Goal: Find contact information: Find contact information

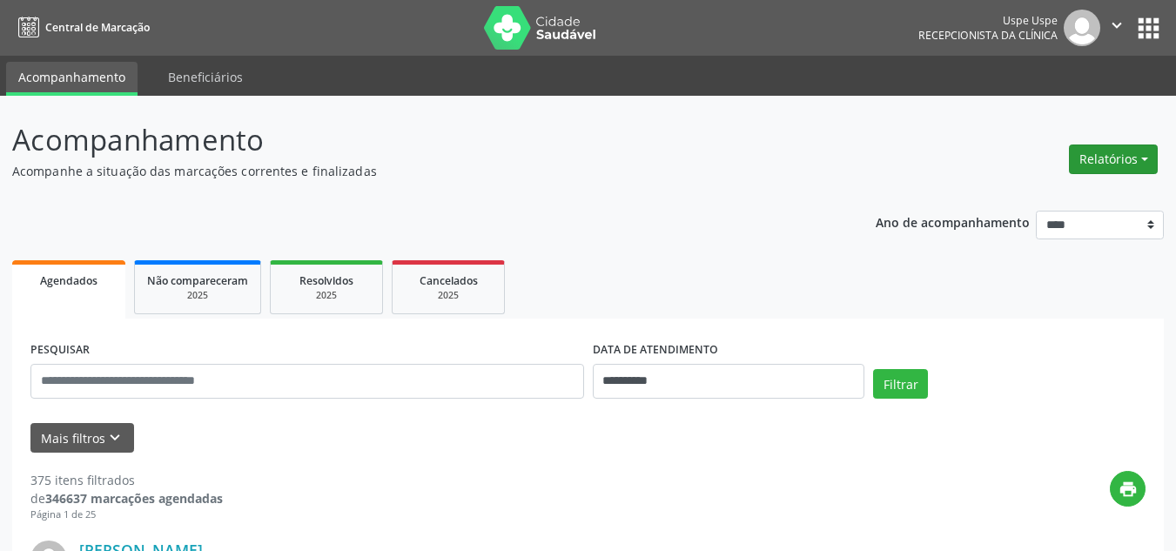
click at [1141, 151] on button "Relatórios" at bounding box center [1112, 159] width 89 height 30
click at [1090, 193] on link "Agendamentos" at bounding box center [1062, 196] width 187 height 24
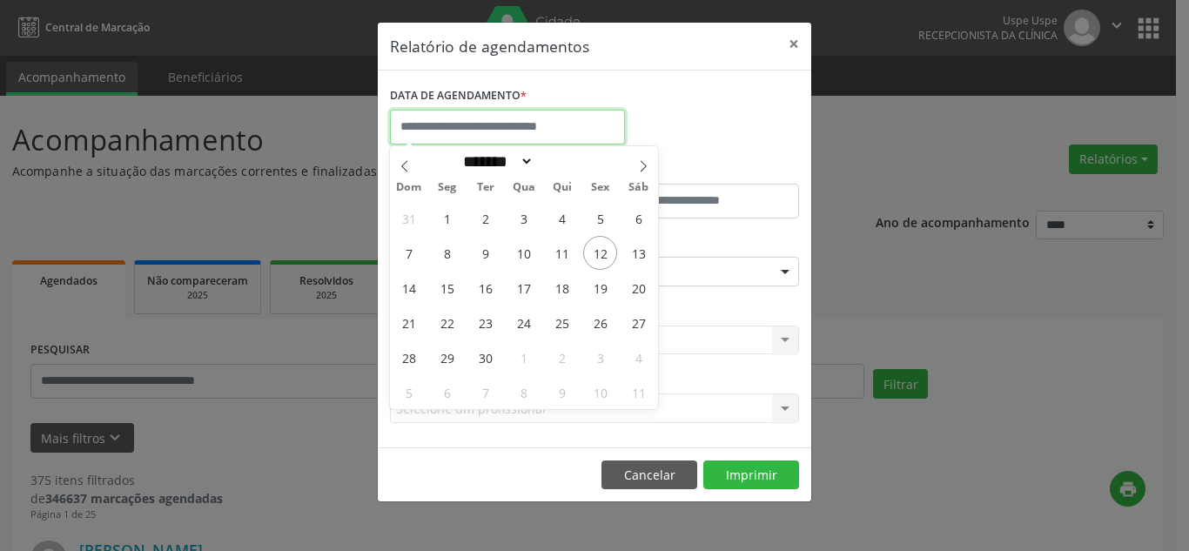
click at [572, 135] on input "text" at bounding box center [507, 127] width 235 height 35
click at [493, 318] on span "23" at bounding box center [485, 322] width 34 height 34
type input "**********"
click at [493, 318] on span "23" at bounding box center [485, 322] width 34 height 34
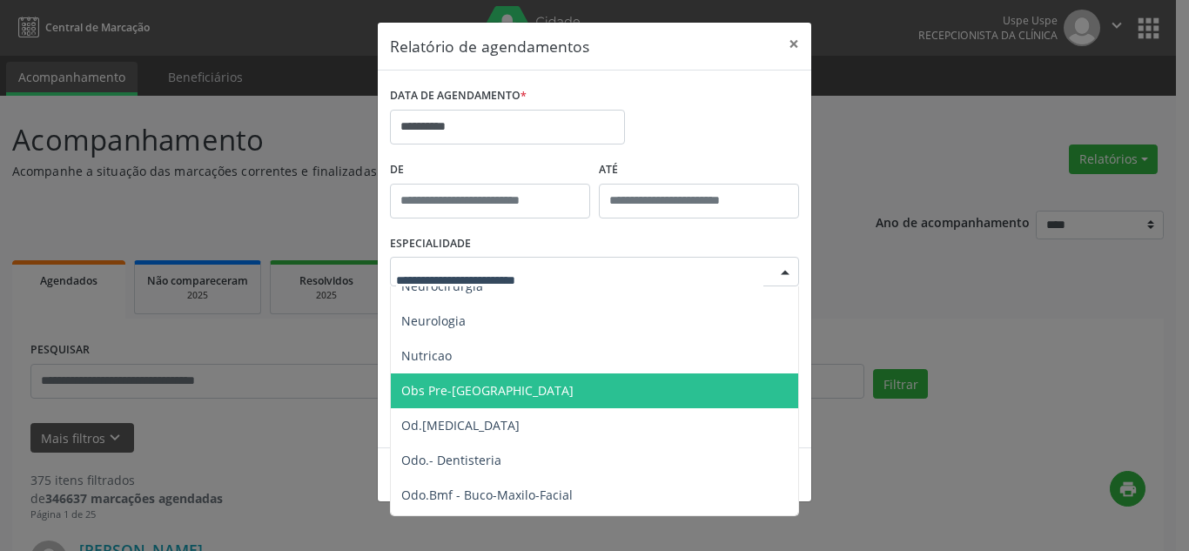
scroll to position [1642, 0]
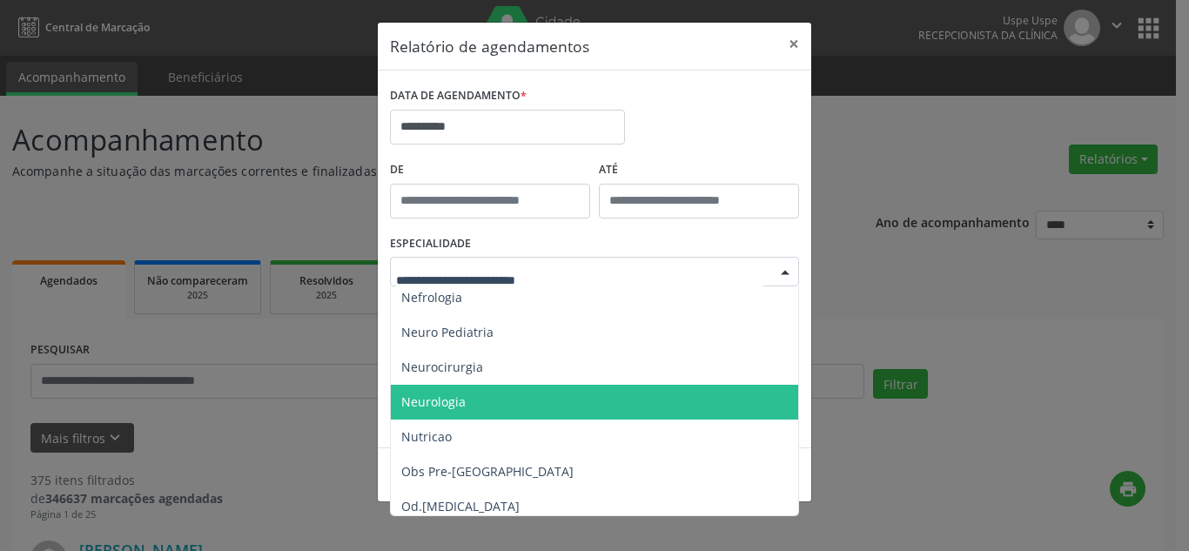
click at [408, 415] on span "Neurologia" at bounding box center [596, 402] width 410 height 35
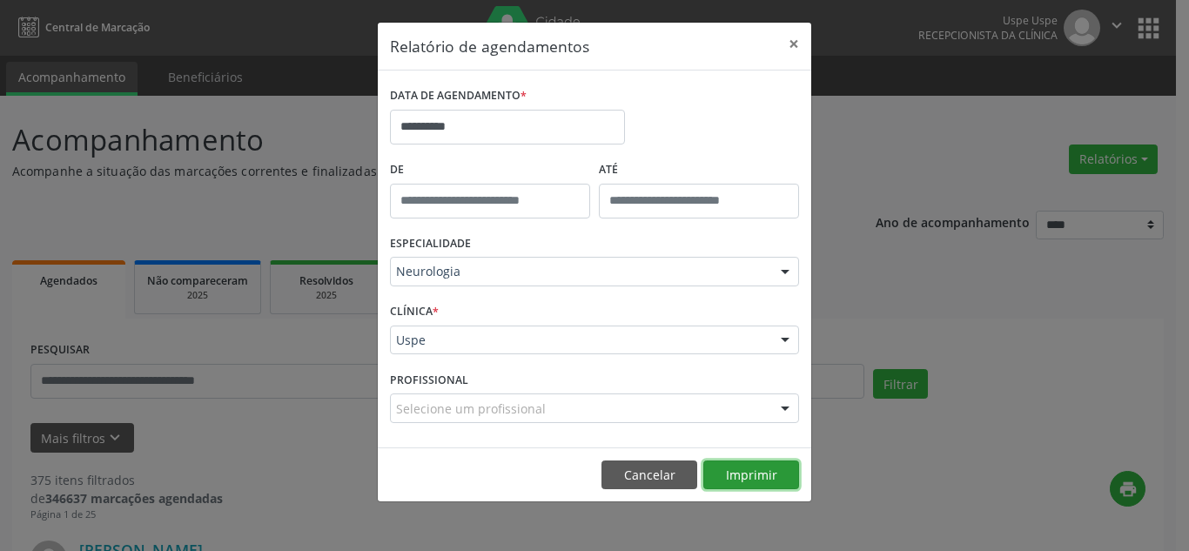
click at [738, 472] on button "Imprimir" at bounding box center [751, 475] width 96 height 30
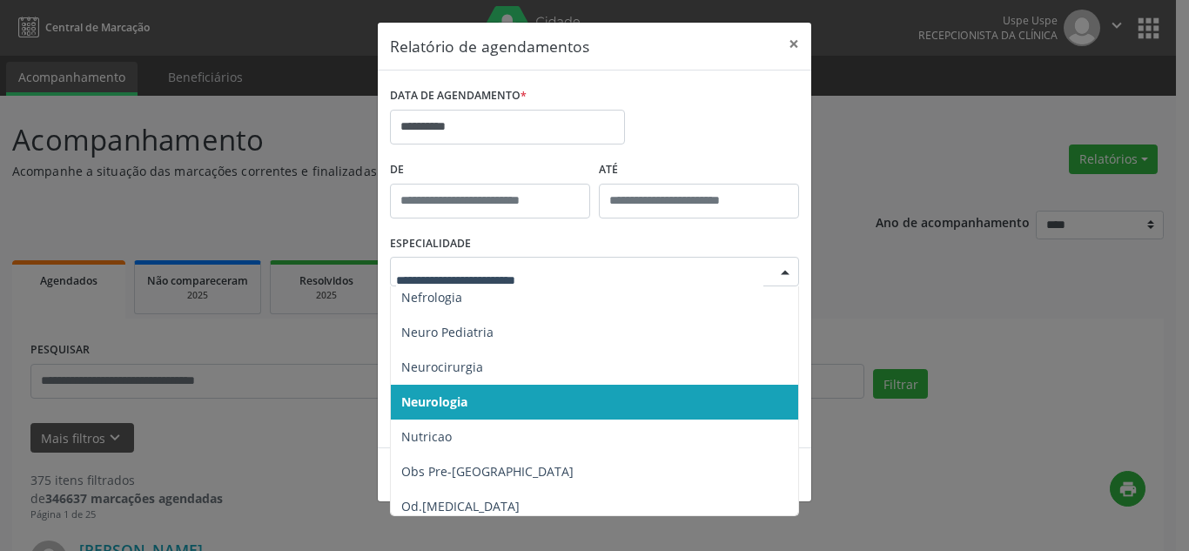
click at [786, 274] on div at bounding box center [785, 273] width 26 height 30
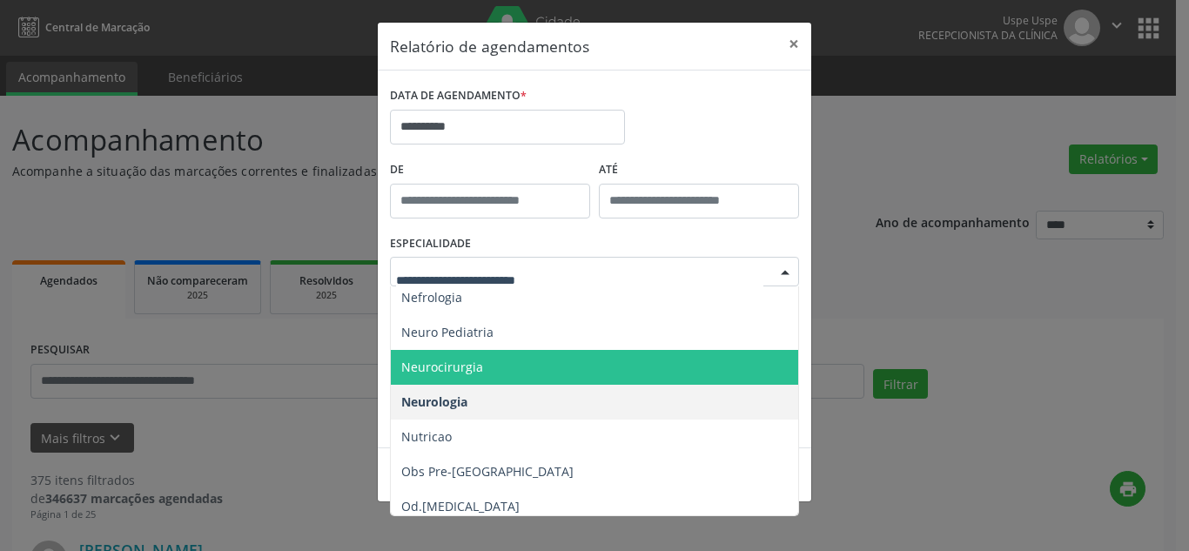
click at [632, 367] on span "Neurocirurgia" at bounding box center [596, 367] width 410 height 35
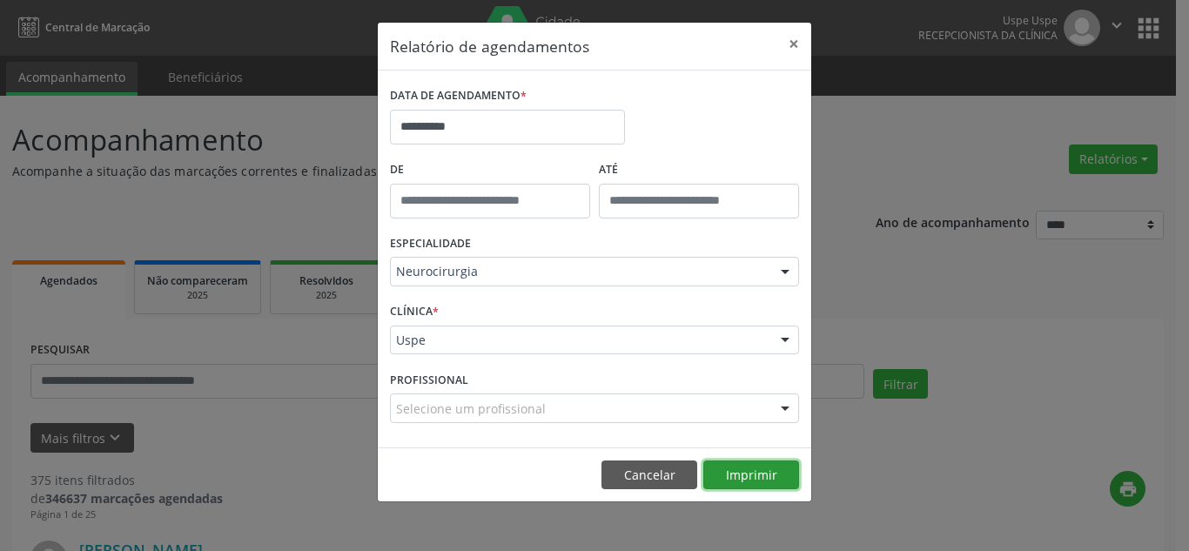
click at [728, 471] on button "Imprimir" at bounding box center [751, 475] width 96 height 30
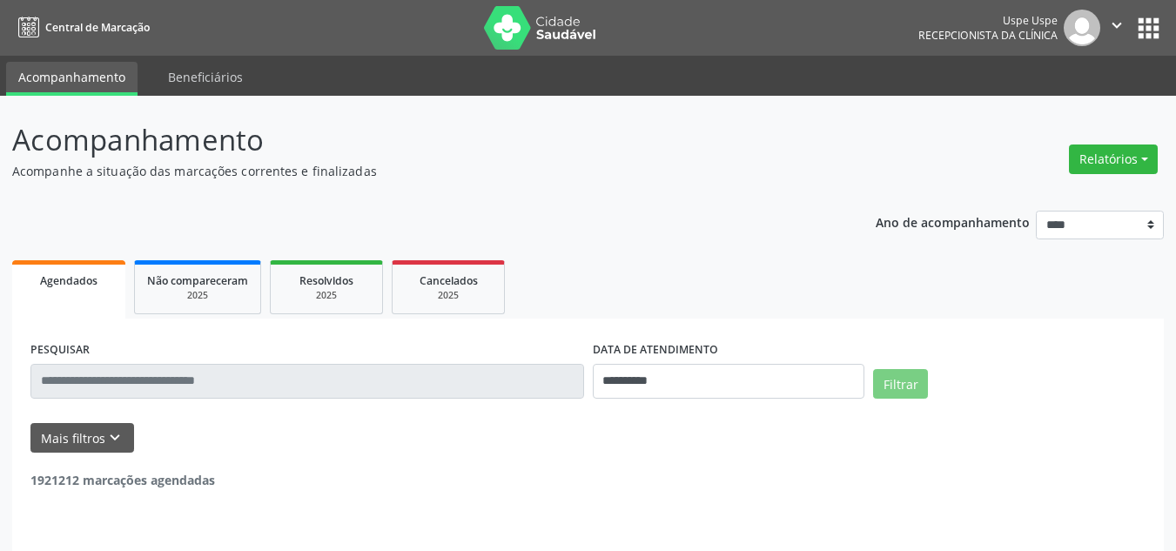
select select "*"
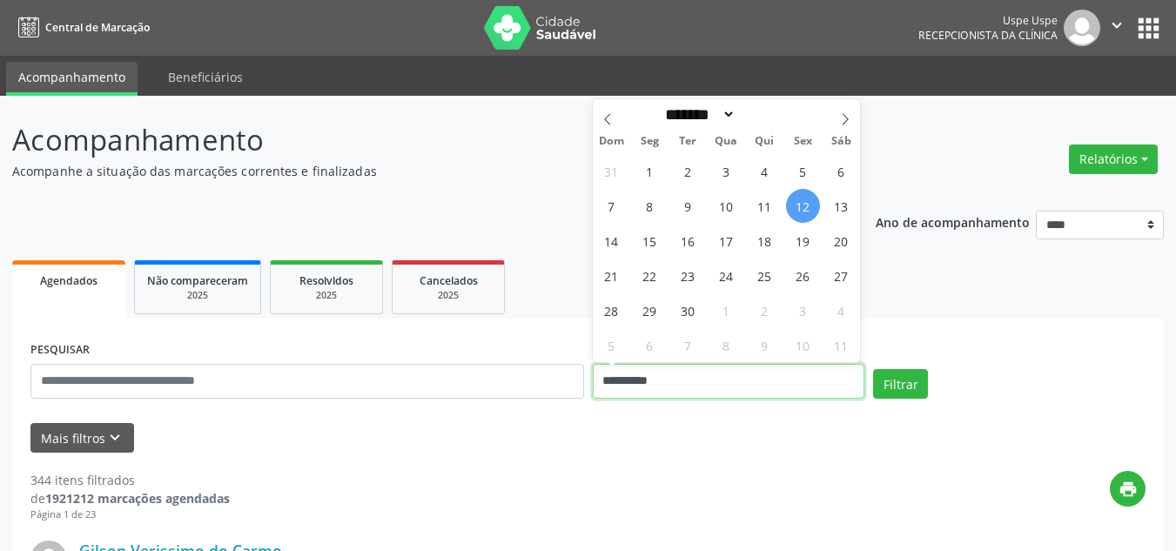
click at [733, 378] on input "**********" at bounding box center [729, 381] width 272 height 35
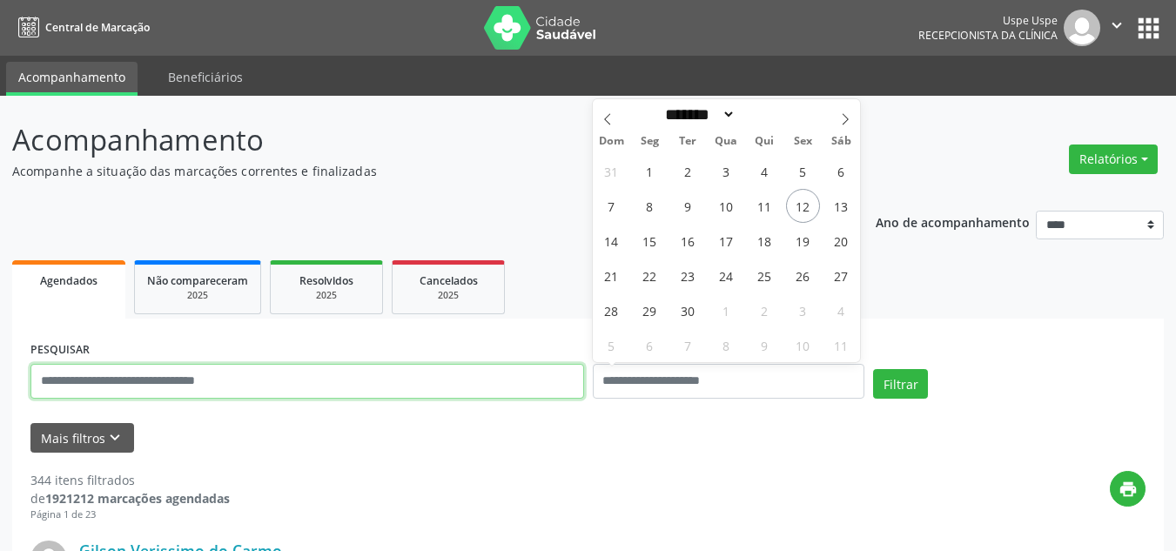
click at [309, 384] on input "text" at bounding box center [306, 381] width 553 height 35
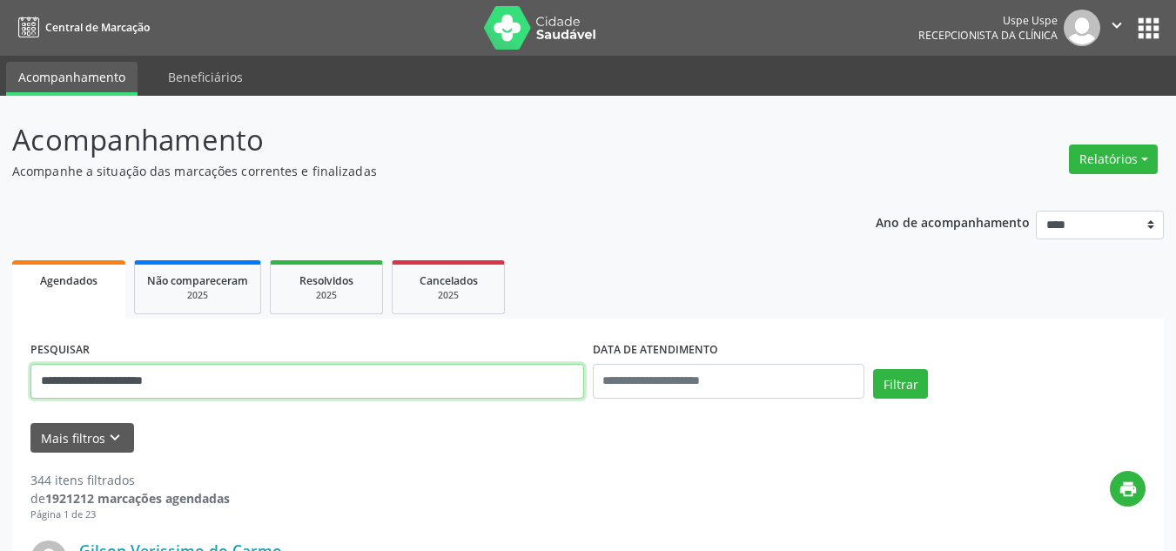
click at [873, 369] on button "Filtrar" at bounding box center [900, 384] width 55 height 30
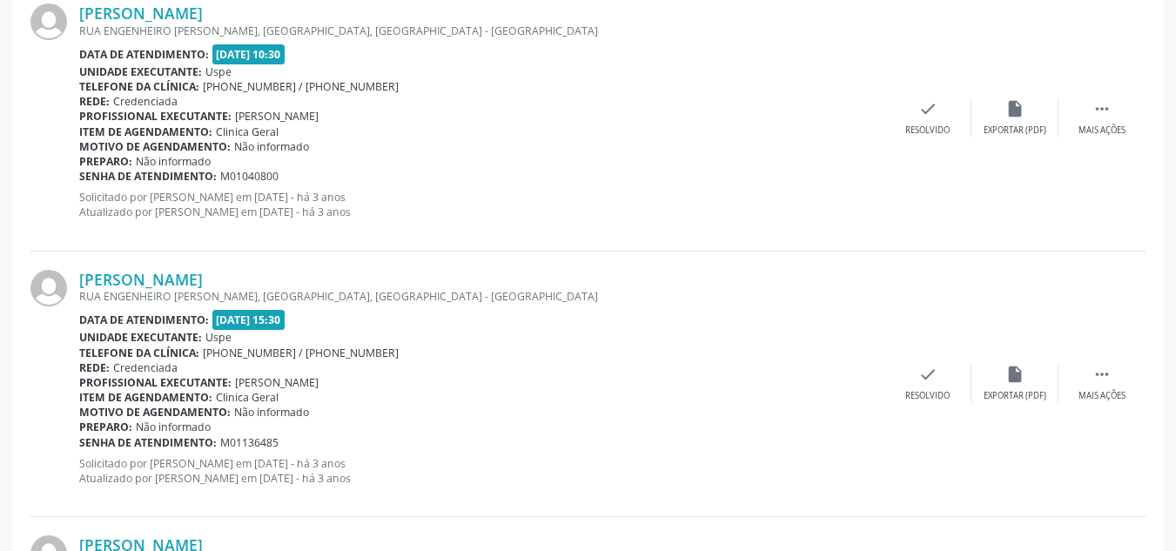
scroll to position [711, 0]
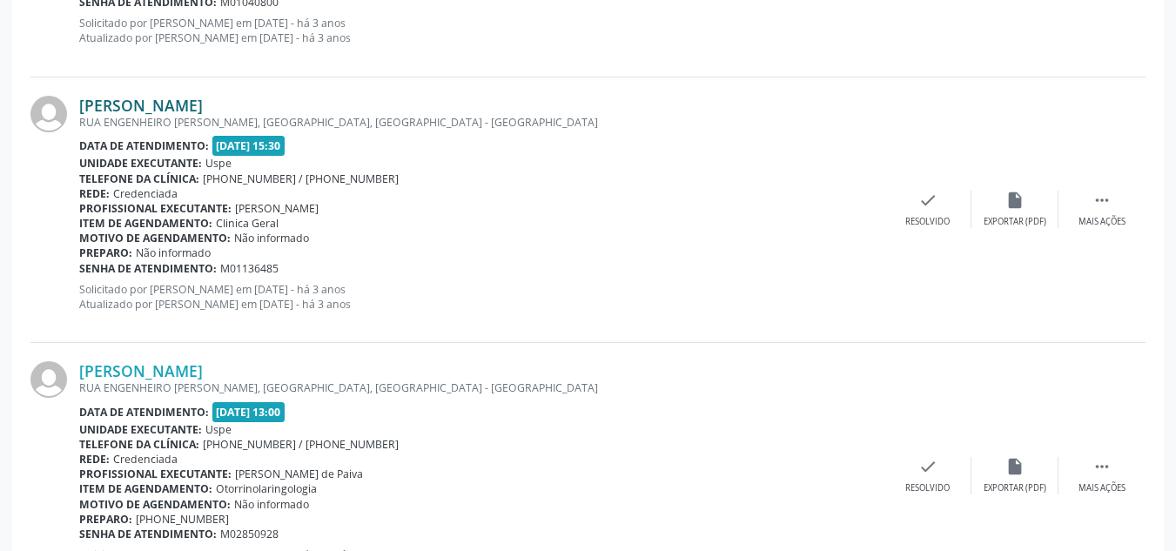
click at [164, 103] on link "[PERSON_NAME]" at bounding box center [141, 105] width 124 height 19
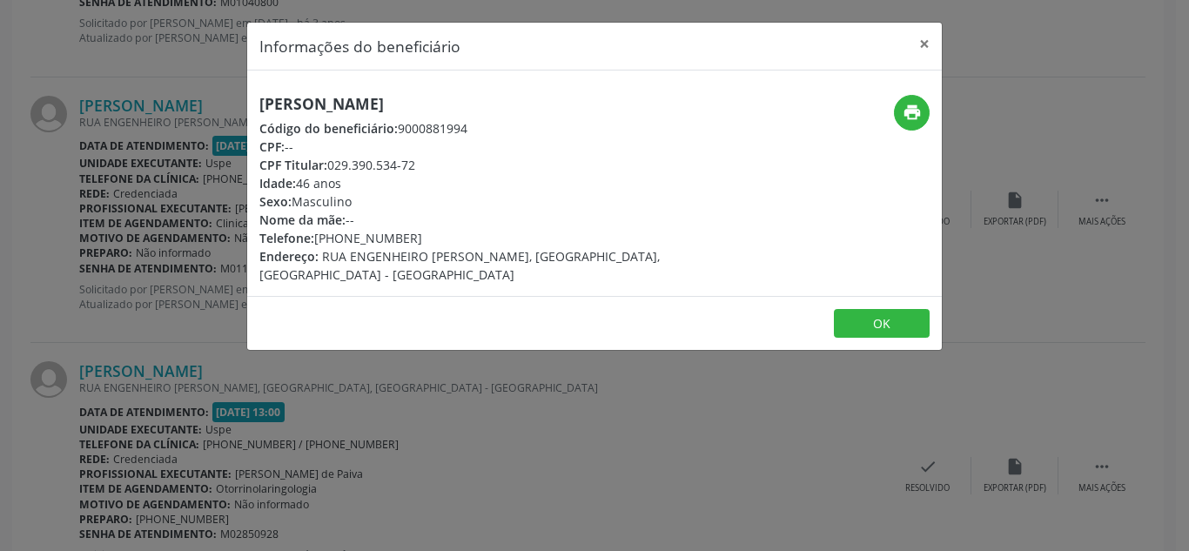
click at [375, 236] on div "Telefone: [PHONE_NUMBER]" at bounding box center [478, 238] width 439 height 18
click at [321, 237] on div "Telefone: [PHONE_NUMBER]" at bounding box center [478, 238] width 439 height 18
drag, startPoint x: 321, startPoint y: 237, endPoint x: 398, endPoint y: 240, distance: 76.6
click at [398, 240] on div "Telefone: [PHONE_NUMBER]" at bounding box center [478, 238] width 439 height 18
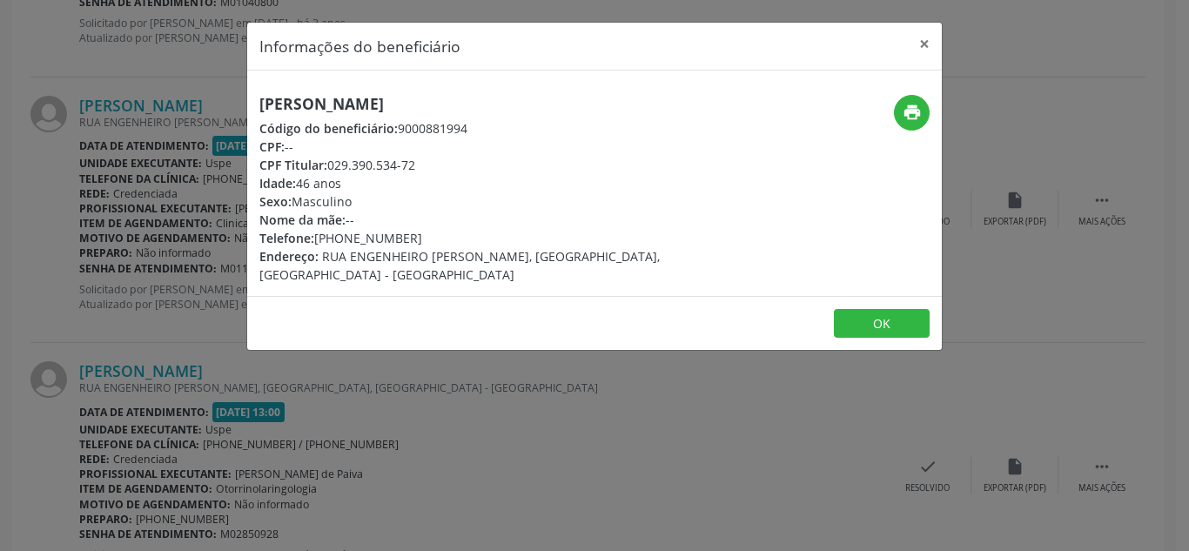
copy div "81) 99518-9428"
click at [352, 243] on div "Telefone: [PHONE_NUMBER]" at bounding box center [478, 238] width 439 height 18
click at [345, 236] on div "Telefone: [PHONE_NUMBER]" at bounding box center [478, 238] width 439 height 18
drag, startPoint x: 345, startPoint y: 236, endPoint x: 414, endPoint y: 228, distance: 70.0
click at [414, 229] on div "Telefone: [PHONE_NUMBER]" at bounding box center [478, 238] width 439 height 18
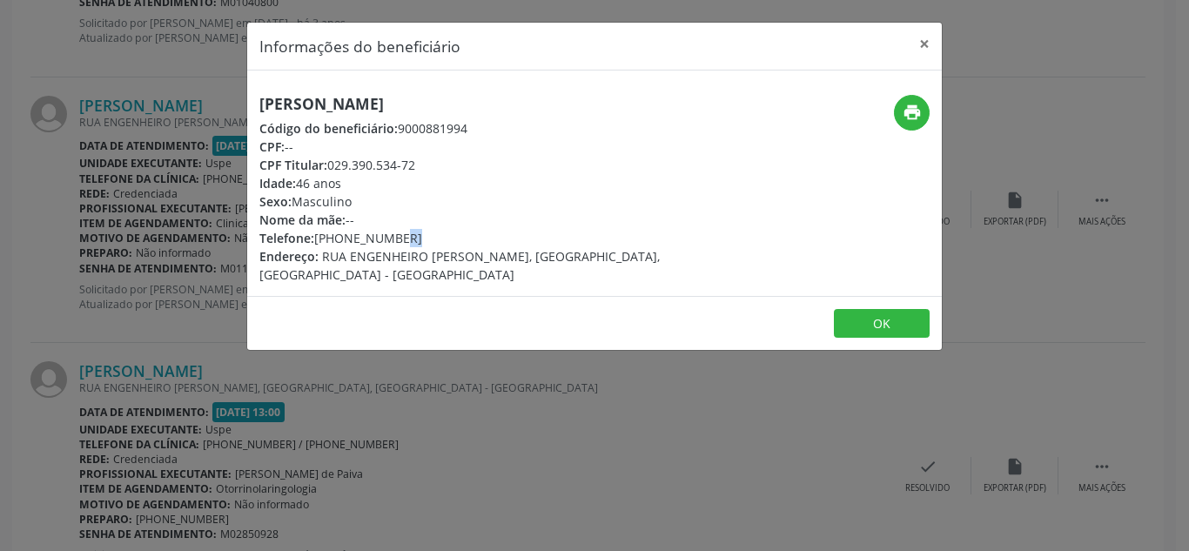
copy div "99518-9428"
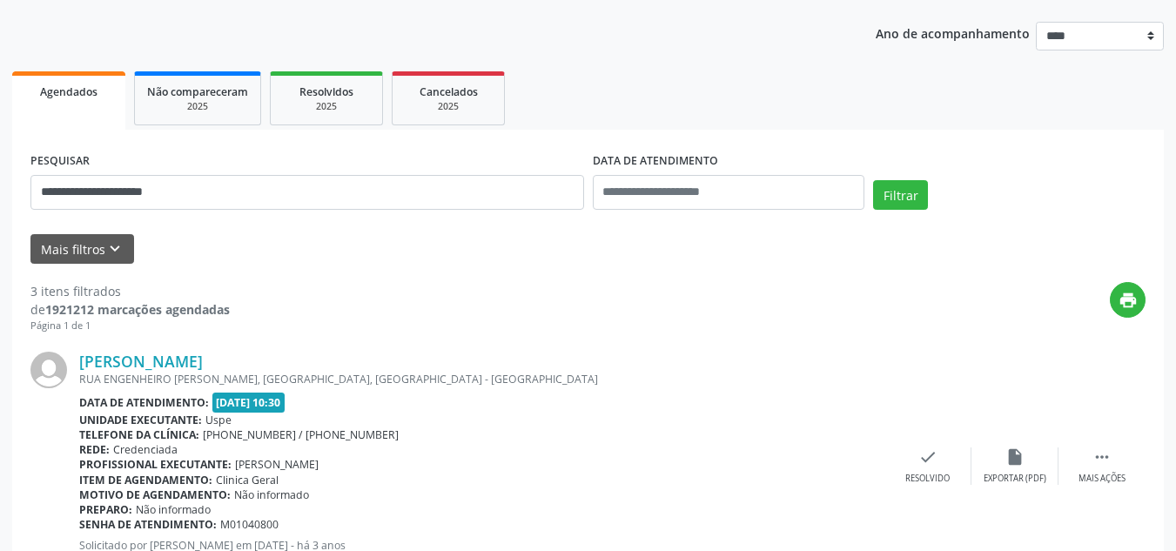
scroll to position [0, 0]
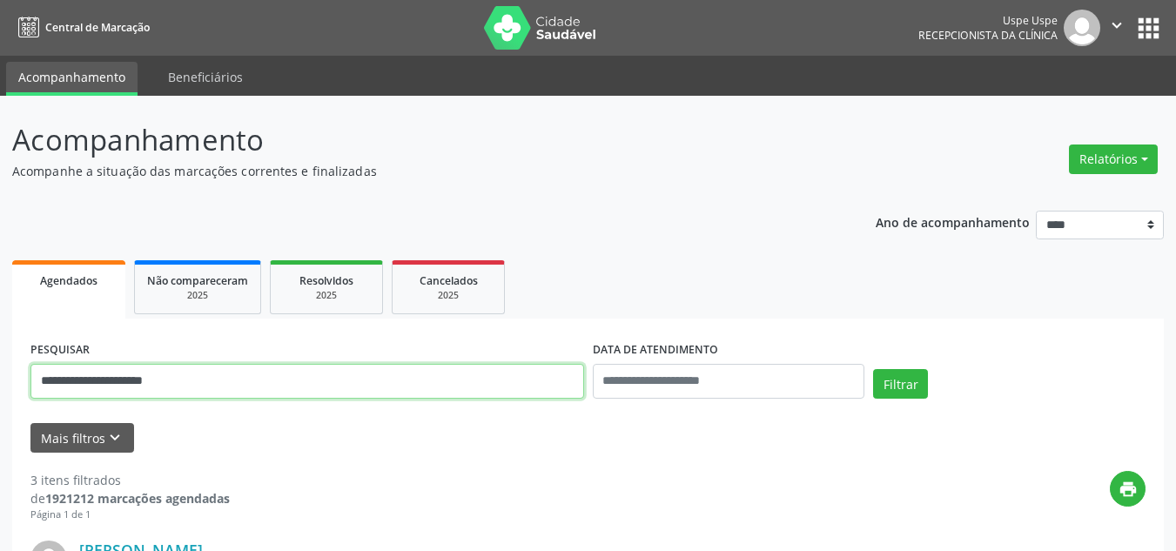
click at [131, 386] on input "**********" at bounding box center [306, 381] width 553 height 35
type input "*"
type input "**********"
click at [873, 369] on button "Filtrar" at bounding box center [900, 384] width 55 height 30
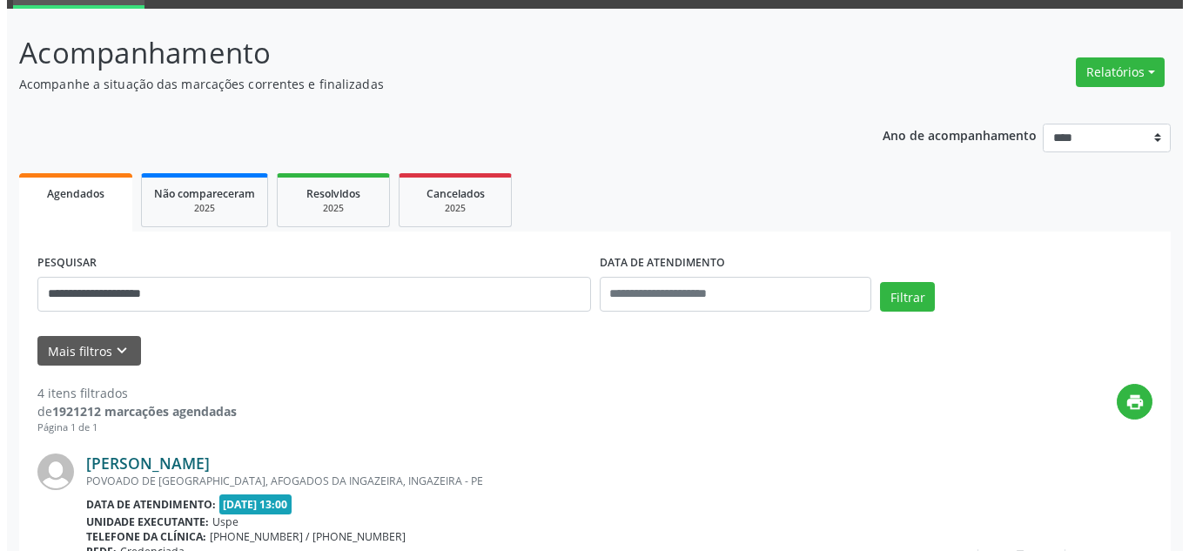
scroll to position [174, 0]
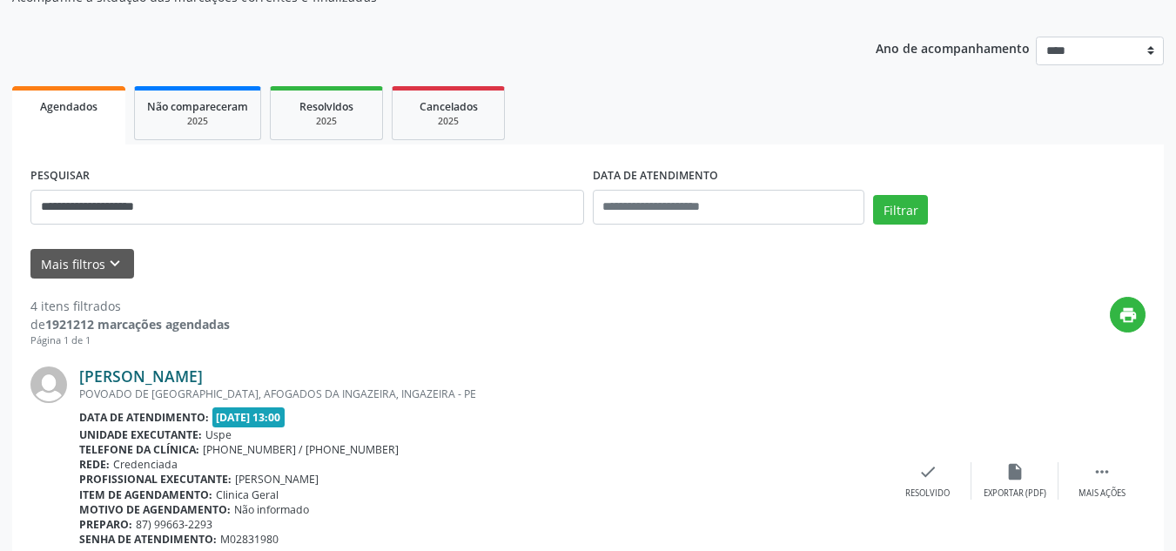
click at [203, 380] on link "[PERSON_NAME]" at bounding box center [141, 375] width 124 height 19
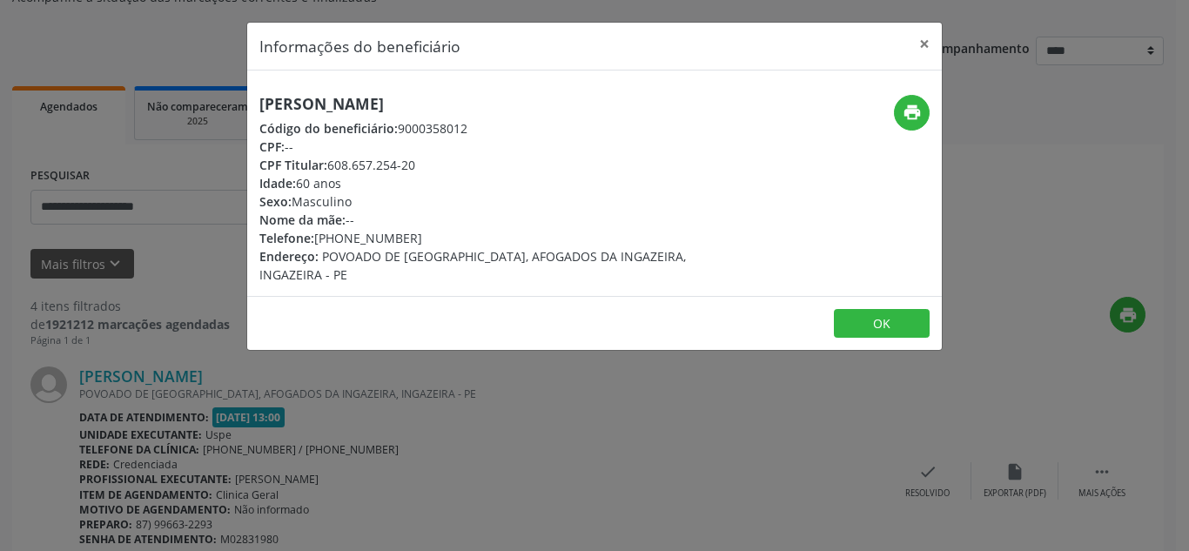
click at [367, 236] on div "Telefone: [PHONE_NUMBER]" at bounding box center [478, 238] width 439 height 18
click at [351, 237] on div "Telefone: [PHONE_NUMBER]" at bounding box center [478, 238] width 439 height 18
drag, startPoint x: 351, startPoint y: 237, endPoint x: 399, endPoint y: 234, distance: 47.9
click at [399, 234] on div "Telefone: [PHONE_NUMBER]" at bounding box center [478, 238] width 439 height 18
